Goal: Communication & Community: Answer question/provide support

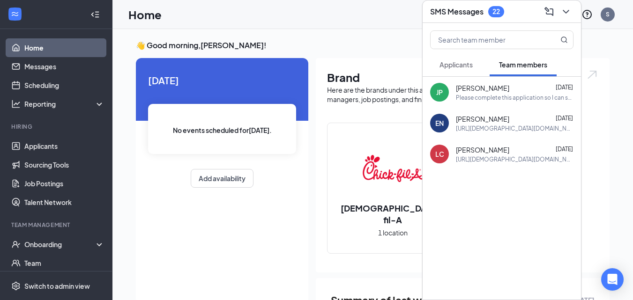
click at [447, 62] on span "Applicants" at bounding box center [455, 64] width 33 height 8
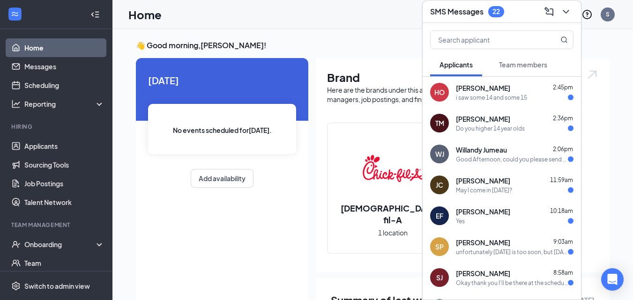
click at [493, 107] on div "HO [PERSON_NAME] 2:45pm i saw some 14 and some 15" at bounding box center [501, 92] width 158 height 31
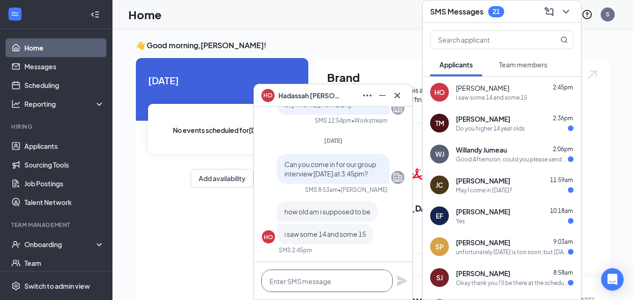
click at [326, 282] on textarea at bounding box center [326, 281] width 131 height 22
type textarea "At them moment no"
drag, startPoint x: 345, startPoint y: 279, endPoint x: 239, endPoint y: 290, distance: 106.4
click at [239, 290] on div "HO [PERSON_NAME] HO [PERSON_NAME] Applicant Day Shift • Westgate Dr & Route 27 …" at bounding box center [372, 271] width 520 height 484
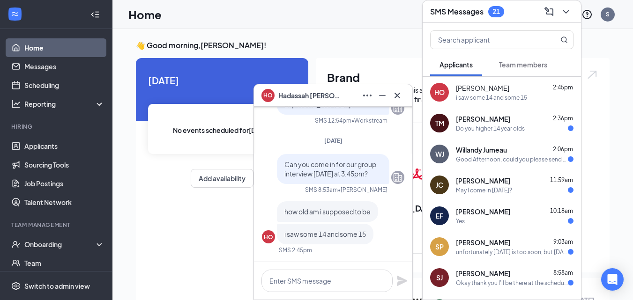
click at [482, 124] on div "[PERSON_NAME] 2:36pm Do you higher 14 year olds" at bounding box center [515, 123] width 118 height 18
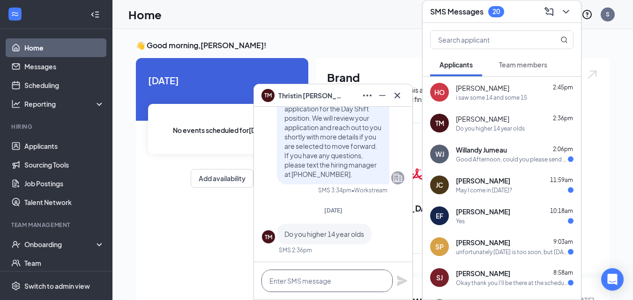
click at [319, 281] on textarea at bounding box center [326, 281] width 131 height 22
type textarea "typically"
drag, startPoint x: 319, startPoint y: 281, endPoint x: 246, endPoint y: 280, distance: 72.6
click at [246, 280] on div "[PERSON_NAME] [PERSON_NAME] Applicant Day Shift • Westgate Dr & Route 27 [DATE]…" at bounding box center [372, 271] width 520 height 484
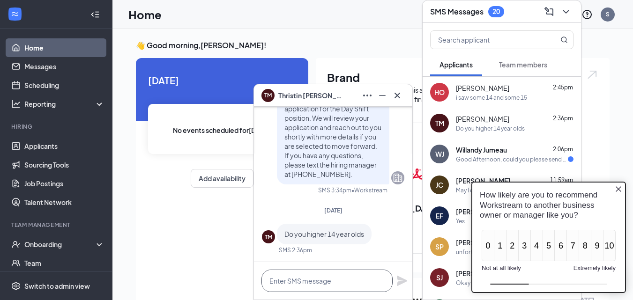
scroll to position [0, 0]
click at [325, 285] on textarea at bounding box center [326, 281] width 131 height 22
click at [620, 185] on icon "Close button" at bounding box center [617, 188] width 7 height 7
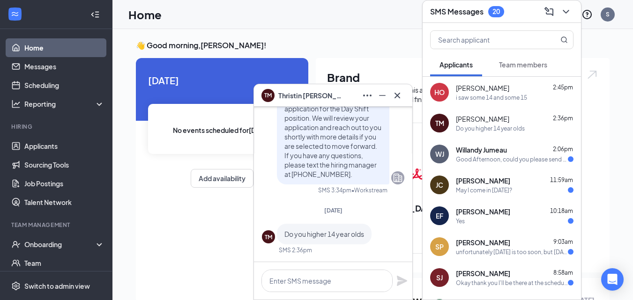
click at [491, 158] on div "Good Afternoon, could you please send me another link to continue the applicati…" at bounding box center [512, 159] width 112 height 8
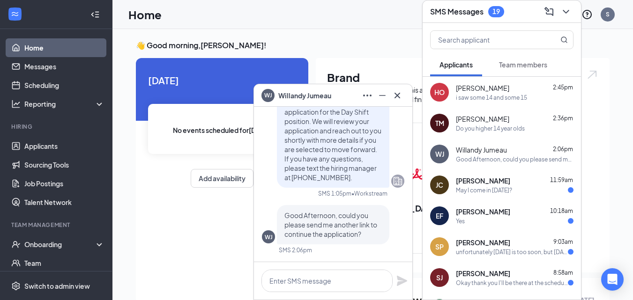
click at [479, 184] on span "[PERSON_NAME]" at bounding box center [483, 180] width 54 height 9
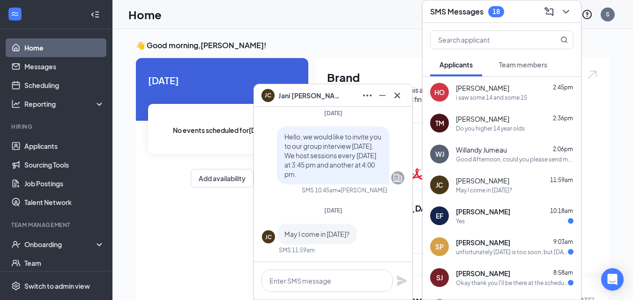
click at [487, 223] on div "Yes" at bounding box center [515, 221] width 118 height 8
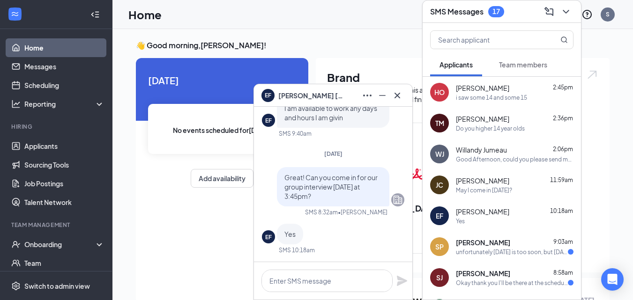
click at [471, 257] on div "SP [PERSON_NAME] 9:03am unfortunately [DATE] is too soon, but [DATE] - [DATE] w…" at bounding box center [501, 246] width 158 height 31
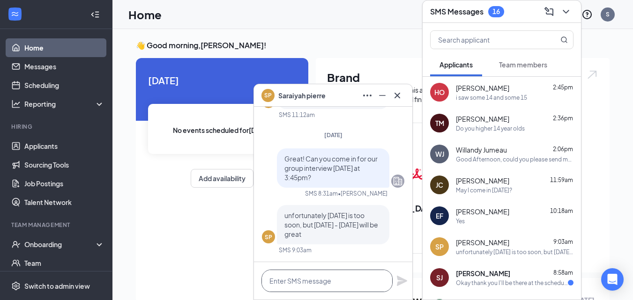
click at [338, 276] on textarea at bounding box center [326, 281] width 131 height 22
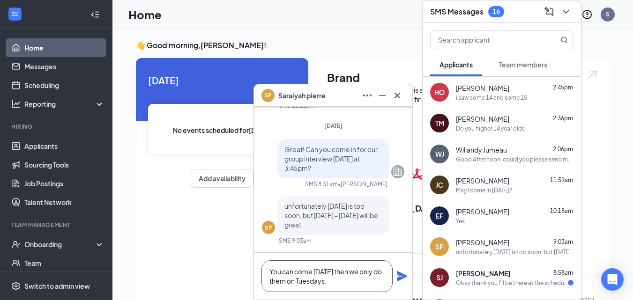
type textarea "You can come [DATE] then we only do them on Tuesdays."
click at [402, 278] on icon "Plane" at bounding box center [402, 276] width 10 height 10
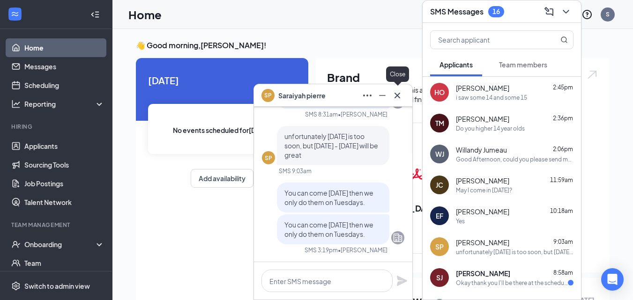
click at [400, 99] on icon "Cross" at bounding box center [396, 95] width 11 height 11
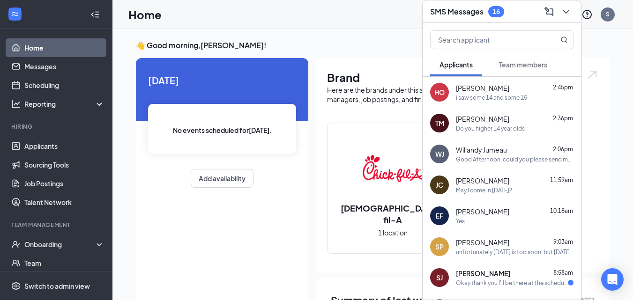
click at [494, 275] on span "[PERSON_NAME]" at bounding box center [483, 273] width 54 height 9
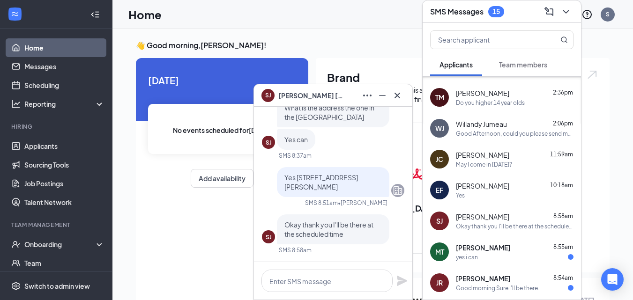
scroll to position [74, 0]
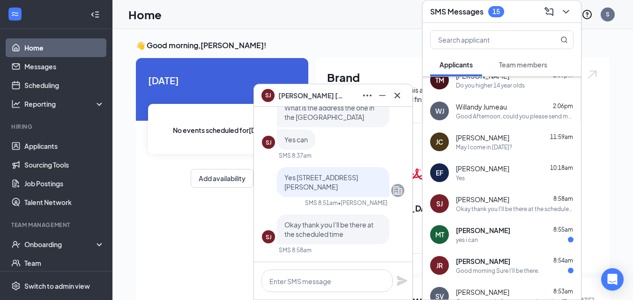
click at [516, 228] on div "[PERSON_NAME] 8:55am" at bounding box center [515, 230] width 118 height 9
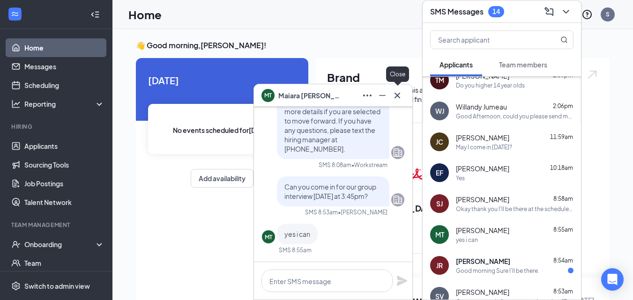
click at [397, 93] on icon "Cross" at bounding box center [396, 95] width 11 height 11
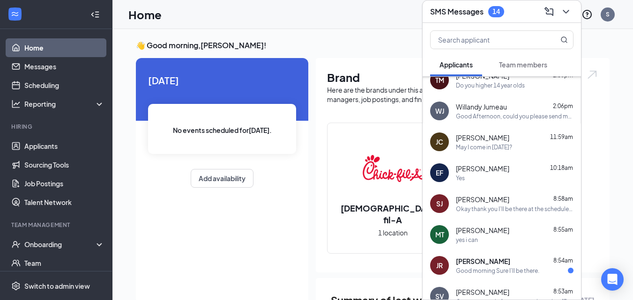
click at [467, 264] on span "[PERSON_NAME]" at bounding box center [483, 261] width 54 height 9
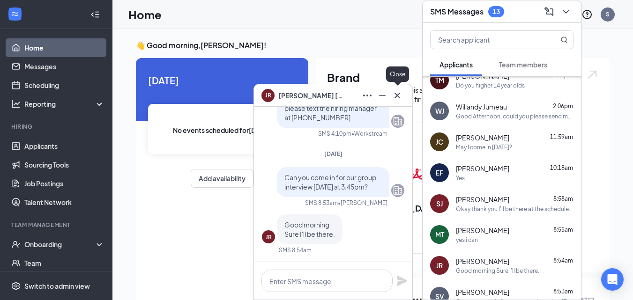
click at [398, 97] on icon "Cross" at bounding box center [396, 95] width 11 height 11
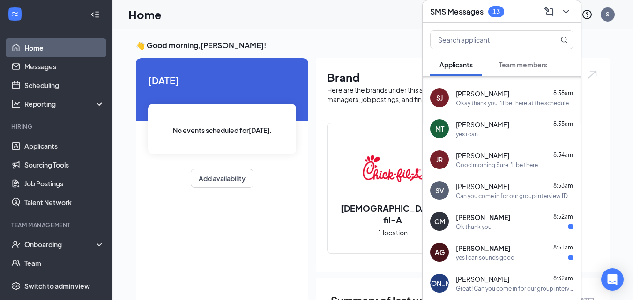
scroll to position [222, 0]
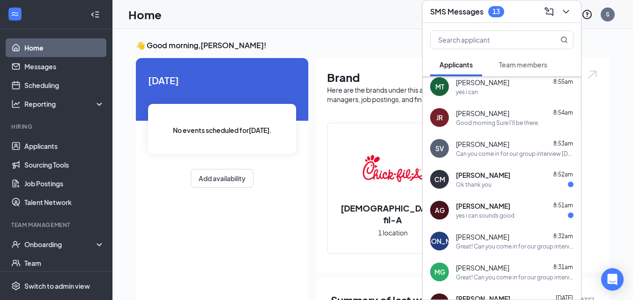
click at [524, 192] on div "CM [PERSON_NAME] 8:52am Ok thank you" at bounding box center [501, 179] width 158 height 31
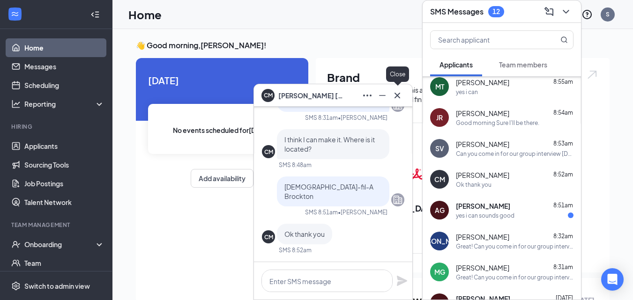
click at [391, 96] on icon "Cross" at bounding box center [396, 95] width 11 height 11
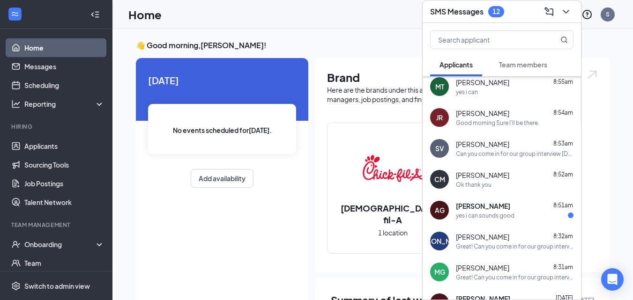
click at [477, 217] on div "yes i can sounds good" at bounding box center [485, 216] width 59 height 8
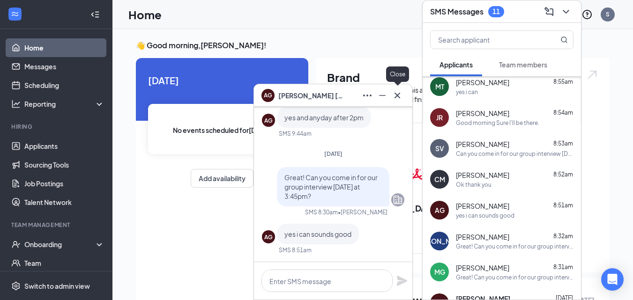
click at [398, 97] on icon "Cross" at bounding box center [397, 95] width 6 height 6
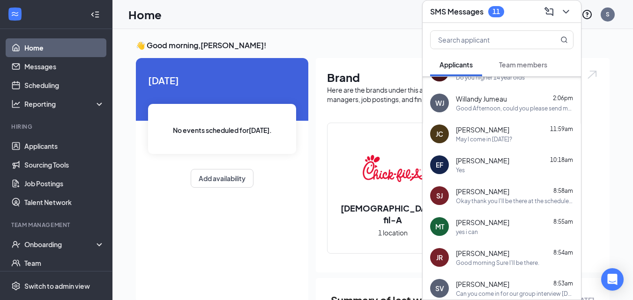
scroll to position [0, 0]
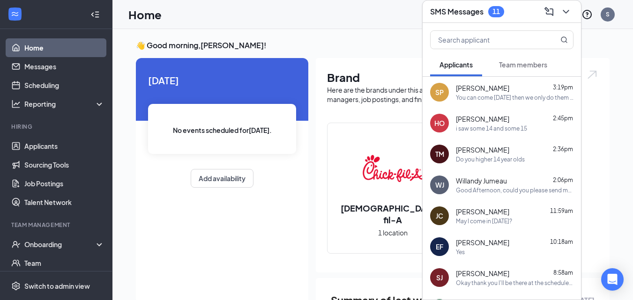
click at [513, 125] on div "i saw some 14 and some 15" at bounding box center [491, 129] width 71 height 8
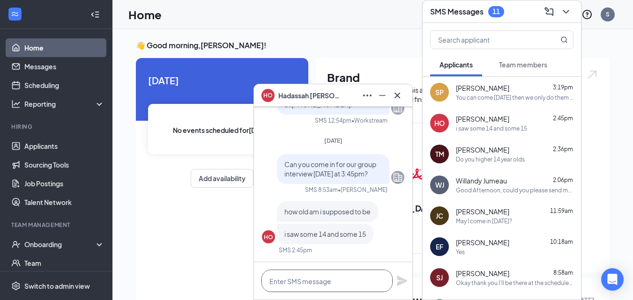
click at [286, 281] on textarea at bounding box center [326, 281] width 131 height 22
paste textarea "We typically do hire team members ages [DEMOGRAPHIC_DATA], but at the moment we…"
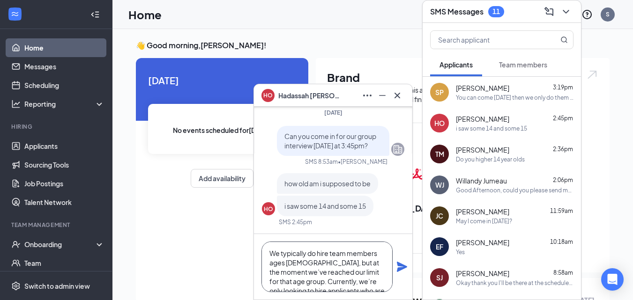
scroll to position [19, 0]
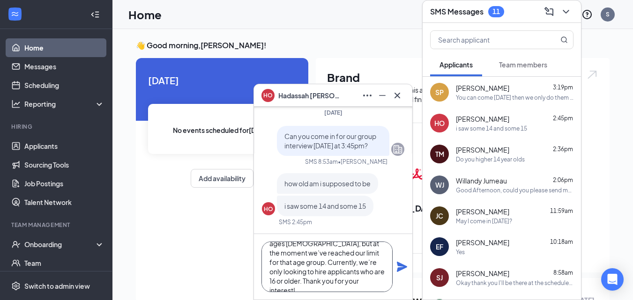
type textarea "We typically do hire team members ages [DEMOGRAPHIC_DATA], but at the moment we…"
click at [399, 264] on icon "Plane" at bounding box center [402, 267] width 10 height 10
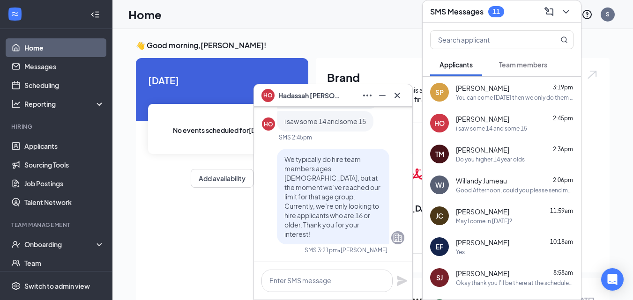
scroll to position [0, 0]
click at [510, 153] on div "[PERSON_NAME] 2:36pm" at bounding box center [515, 149] width 118 height 9
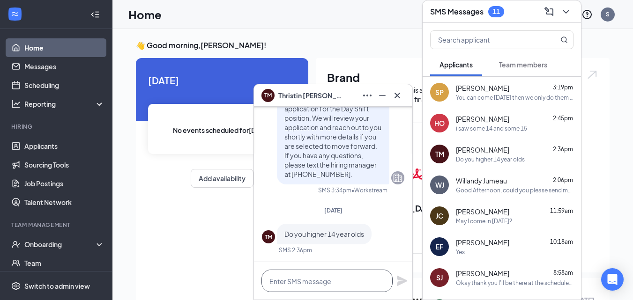
click at [319, 287] on textarea at bounding box center [326, 281] width 131 height 22
paste textarea "We typically do hire team members ages [DEMOGRAPHIC_DATA], but at the moment we…"
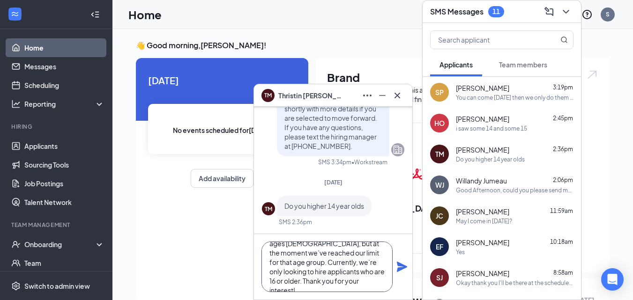
type textarea "We typically do hire team members ages [DEMOGRAPHIC_DATA], but at the moment we…"
click at [400, 262] on icon "Plane" at bounding box center [401, 266] width 11 height 11
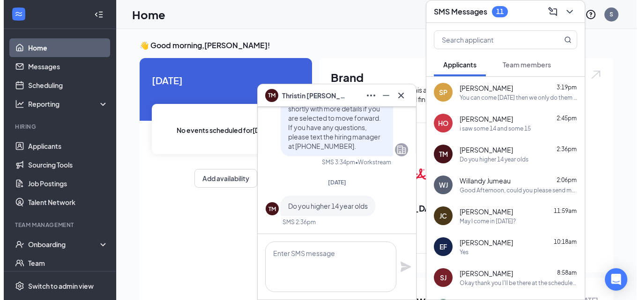
scroll to position [0, 0]
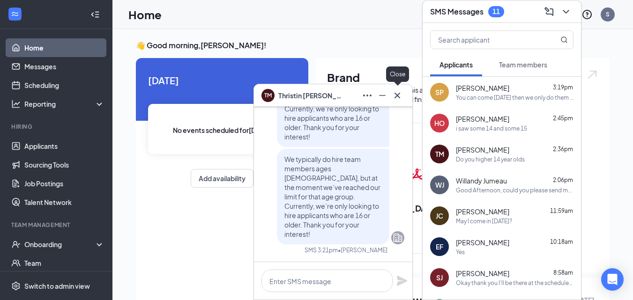
click at [400, 96] on icon "Cross" at bounding box center [396, 95] width 11 height 11
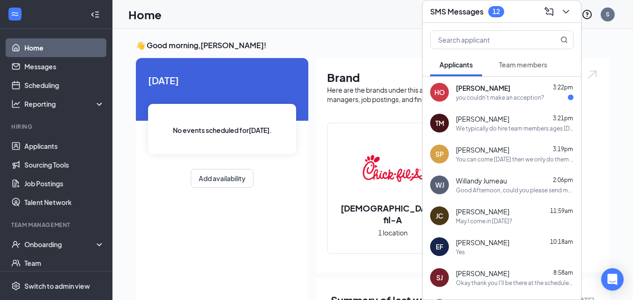
click at [496, 91] on span "[PERSON_NAME]" at bounding box center [483, 87] width 54 height 9
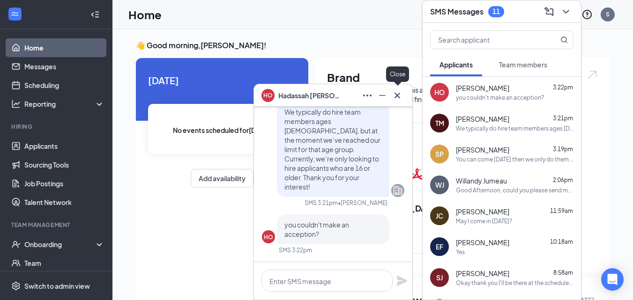
click at [400, 92] on icon "Cross" at bounding box center [396, 95] width 11 height 11
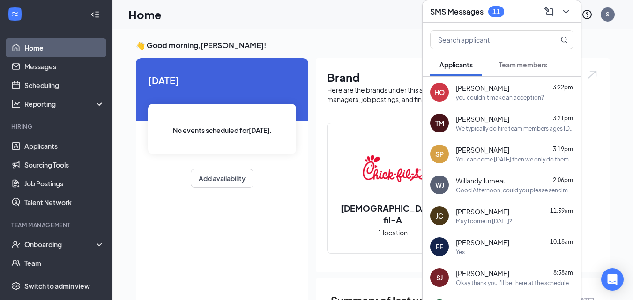
click at [461, 99] on div "you couldn't make an acception?" at bounding box center [500, 98] width 88 height 8
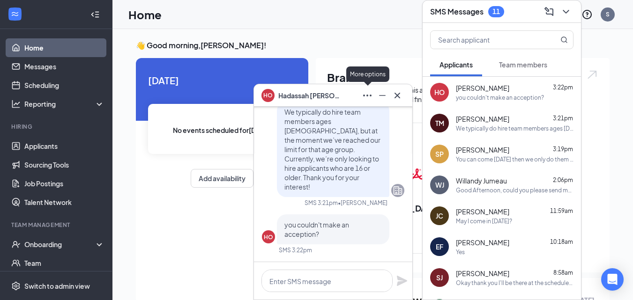
click at [362, 98] on icon "Ellipses" at bounding box center [366, 95] width 11 height 11
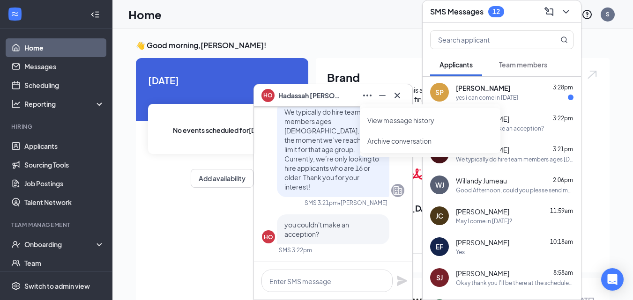
click at [612, 133] on div "👋 Good morning, [PERSON_NAME] ! [DATE] No events scheduled for [DATE] . Add ava…" at bounding box center [372, 270] width 488 height 461
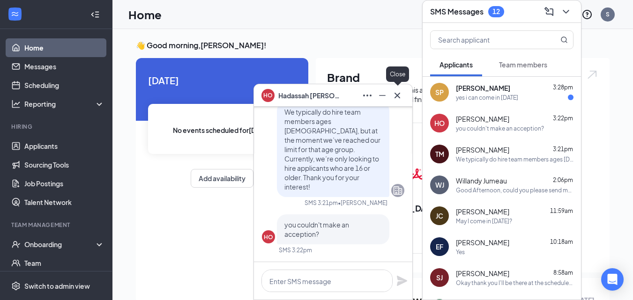
click at [396, 95] on icon "Cross" at bounding box center [396, 95] width 11 height 11
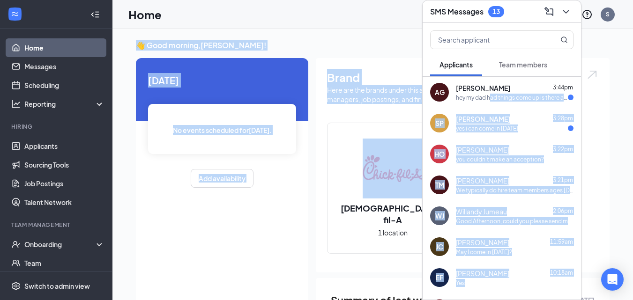
drag, startPoint x: 490, startPoint y: 103, endPoint x: 599, endPoint y: 125, distance: 111.8
click at [599, 125] on div "SMS Messages 13 Applicants Team members AG [PERSON_NAME] 3:44pm hey my dad had …" at bounding box center [372, 271] width 520 height 484
click at [599, 125] on div "Brand Here are the brands under this account. Click into a brand to see your lo…" at bounding box center [463, 165] width 294 height 214
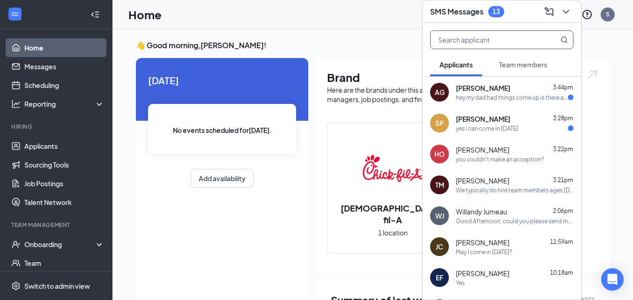
click at [493, 46] on input "text" at bounding box center [485, 40] width 111 height 18
type input "m"
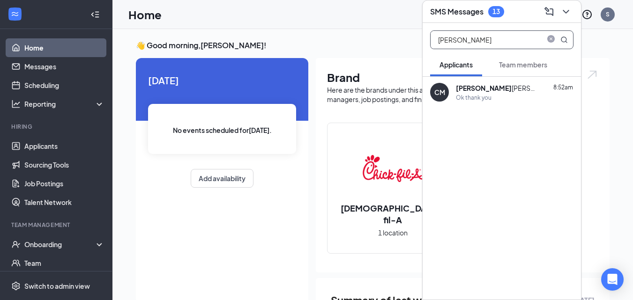
type input "[PERSON_NAME]"
click at [486, 88] on div "[PERSON_NAME]" at bounding box center [498, 87] width 84 height 9
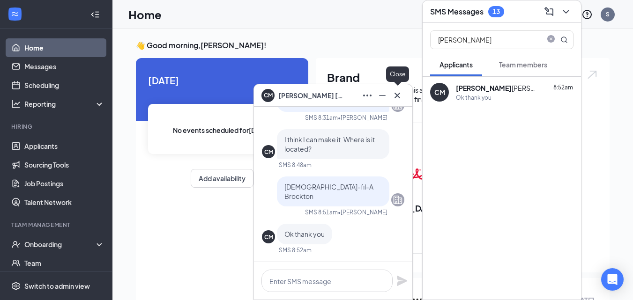
click at [398, 95] on icon "Cross" at bounding box center [397, 95] width 6 height 6
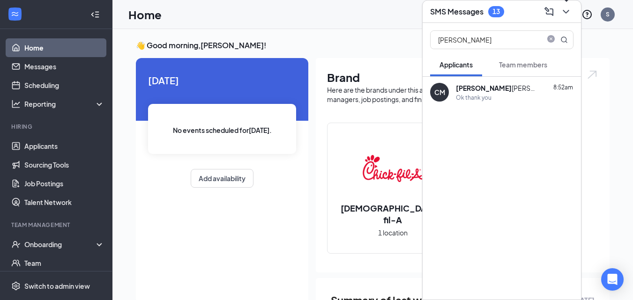
click at [565, 12] on icon "ChevronDown" at bounding box center [565, 12] width 6 height 4
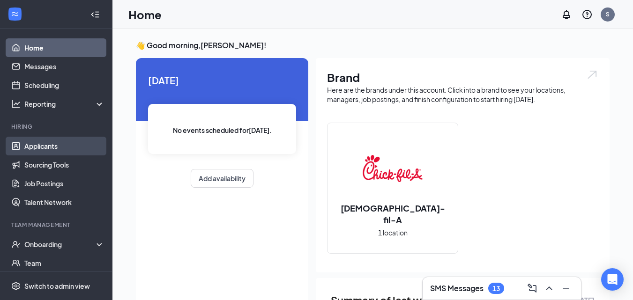
click at [52, 144] on link "Applicants" at bounding box center [64, 146] width 80 height 19
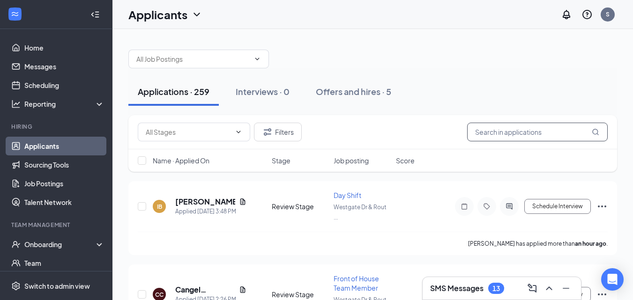
click at [503, 134] on input "text" at bounding box center [537, 132] width 140 height 19
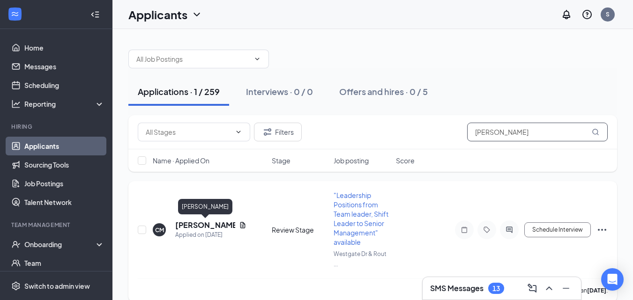
type input "[PERSON_NAME]"
click at [199, 225] on h5 "[PERSON_NAME]" at bounding box center [205, 225] width 60 height 10
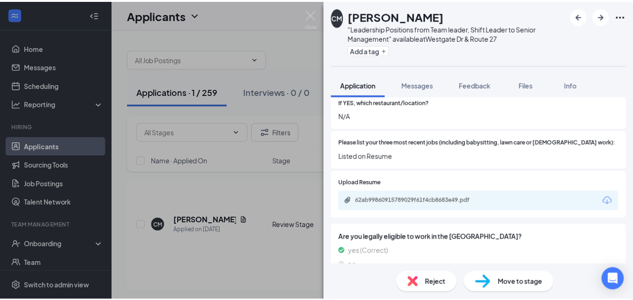
scroll to position [337, 0]
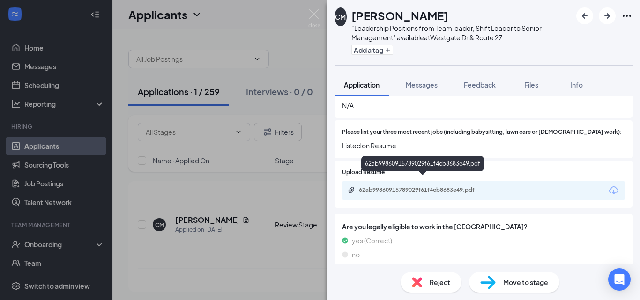
click at [466, 186] on div "62ab99860915789029f61f4cb8683e49.pdf" at bounding box center [424, 189] width 131 height 7
click at [315, 16] on img at bounding box center [314, 18] width 12 height 18
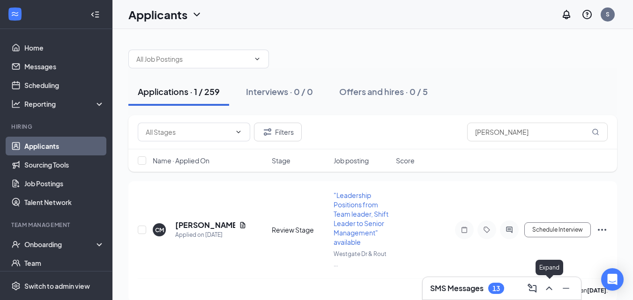
click at [546, 293] on icon "ChevronUp" at bounding box center [548, 288] width 11 height 11
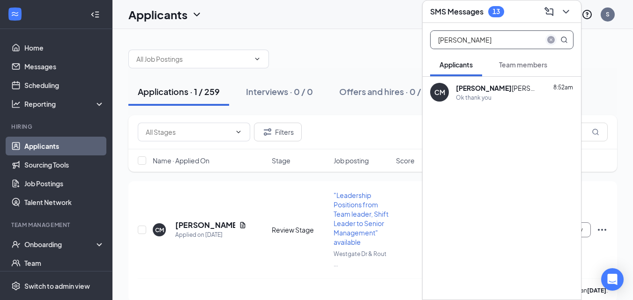
click at [553, 39] on icon "close-circle" at bounding box center [550, 39] width 7 height 7
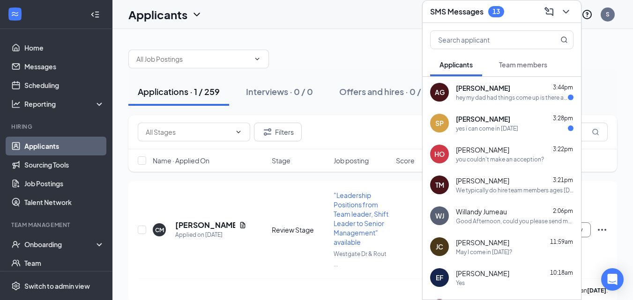
click at [565, 146] on span "3:22pm" at bounding box center [563, 149] width 20 height 7
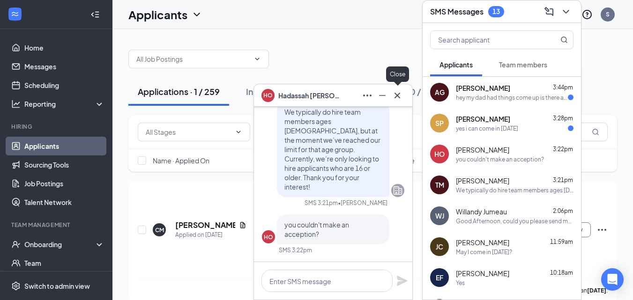
click at [398, 99] on icon "Cross" at bounding box center [396, 95] width 11 height 11
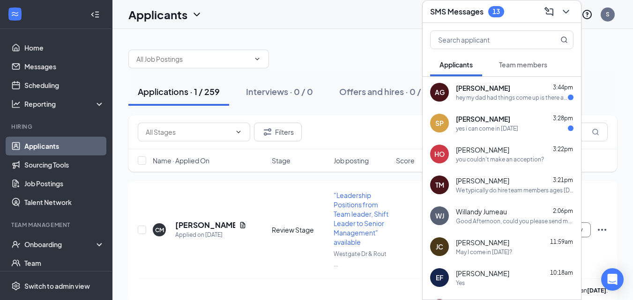
click at [377, 44] on div at bounding box center [372, 54] width 488 height 28
click at [523, 124] on div "[PERSON_NAME] 3:28pm yes i can come in [DATE]" at bounding box center [515, 123] width 118 height 18
